Goal: Information Seeking & Learning: Check status

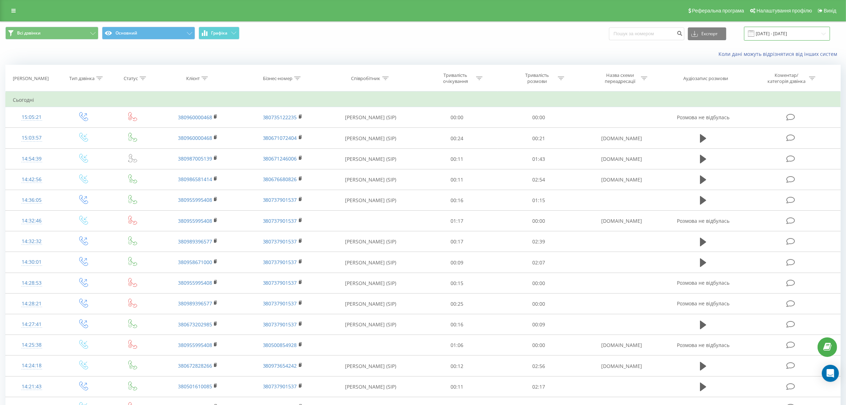
click at [781, 33] on input "23.09.2025 - 23.09.2025" at bounding box center [787, 34] width 86 height 14
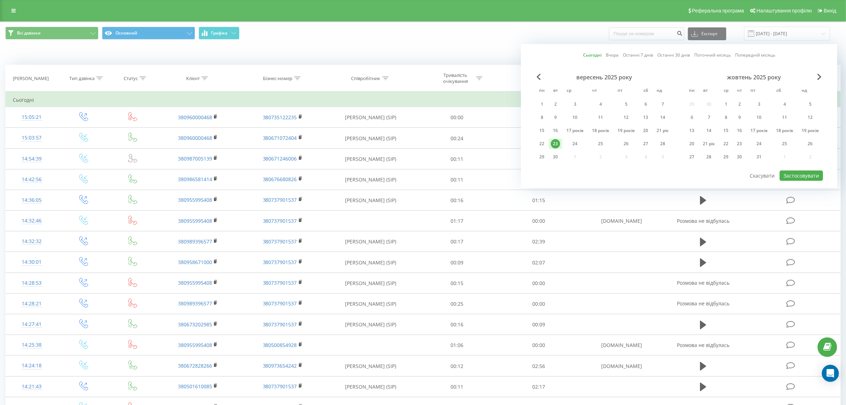
click at [498, 28] on div "Всі дзвінки Основний Графіка Експорт .csv .xls .xlsx 23.09.2025 - 23.09.2025 Сь…" at bounding box center [423, 34] width 836 height 14
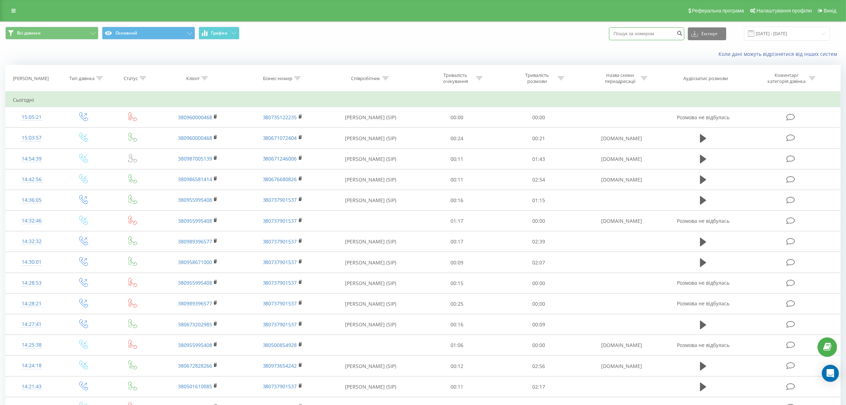
click at [635, 36] on input at bounding box center [646, 33] width 75 height 13
type input "0680693575"
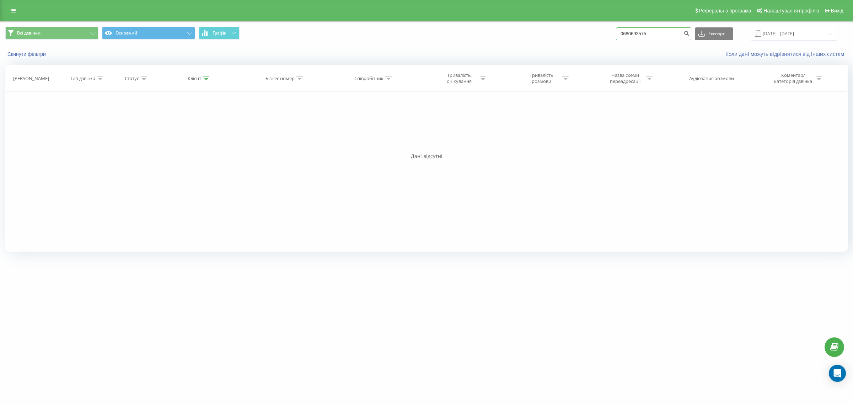
click at [660, 36] on input "0680693575" at bounding box center [653, 33] width 75 height 13
drag, startPoint x: 653, startPoint y: 34, endPoint x: 548, endPoint y: 24, distance: 105.0
click at [548, 24] on div "Всі дзвінки Основний Графік 0680693575 Експорт .csv .xls .xlsx [DATE] - [DATE]" at bounding box center [426, 34] width 852 height 24
